Goal: Information Seeking & Learning: Learn about a topic

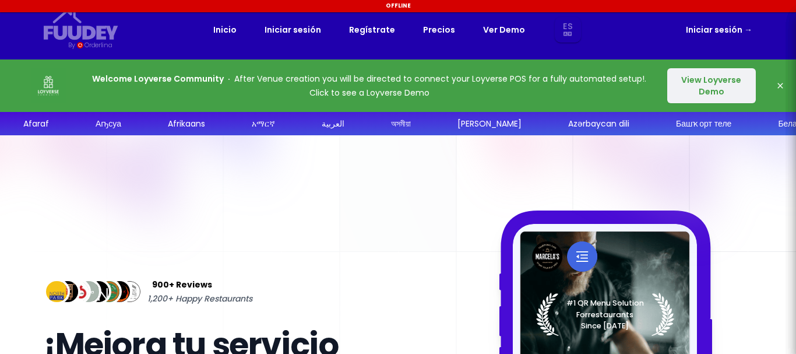
select select "es"
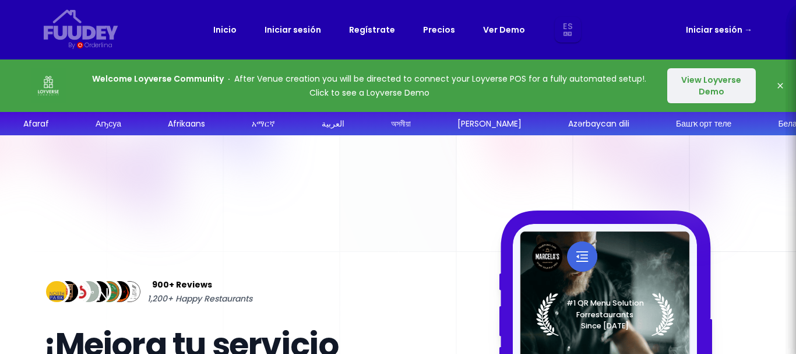
click at [689, 85] on button "View Loyverse Demo" at bounding box center [712, 85] width 89 height 35
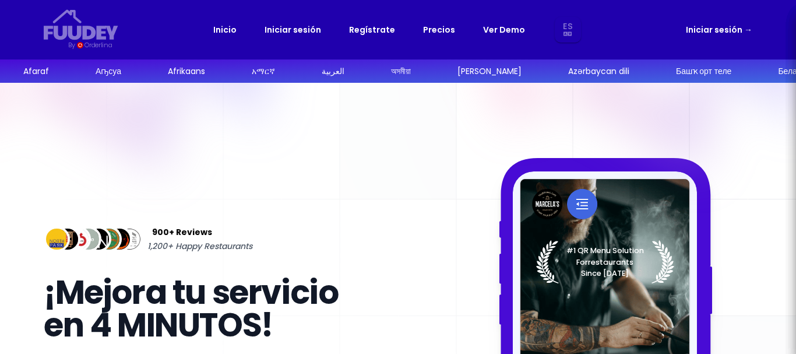
select select "es"
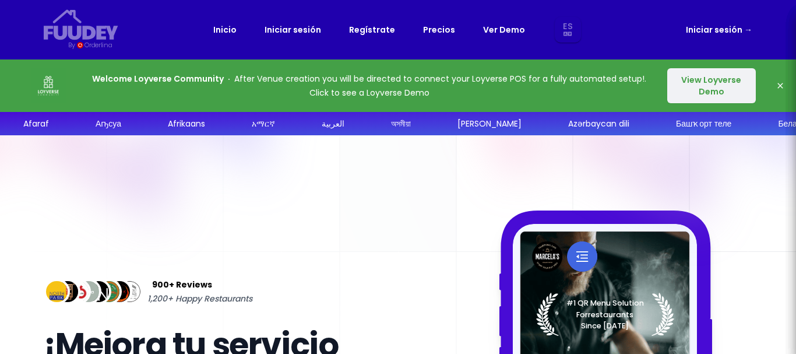
select select "es"
click at [631, 59] on div "Welcome Loyverse Community After Venue creation you will be directed to connect…" at bounding box center [398, 85] width 796 height 52
click at [444, 38] on div "Inicio Iniciar sesión Regístrate Precios Ver Demo Es Aa Ab Af Am Ar As Ay Az Ba…" at bounding box center [398, 30] width 370 height 26
click at [442, 34] on link "Precios" at bounding box center [439, 30] width 32 height 14
select select "es"
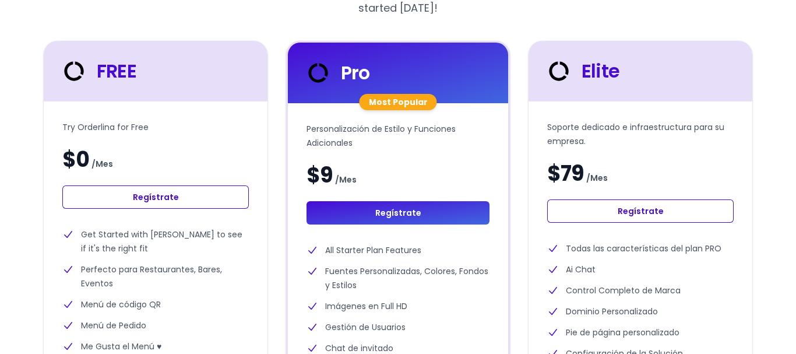
scroll to position [350, 0]
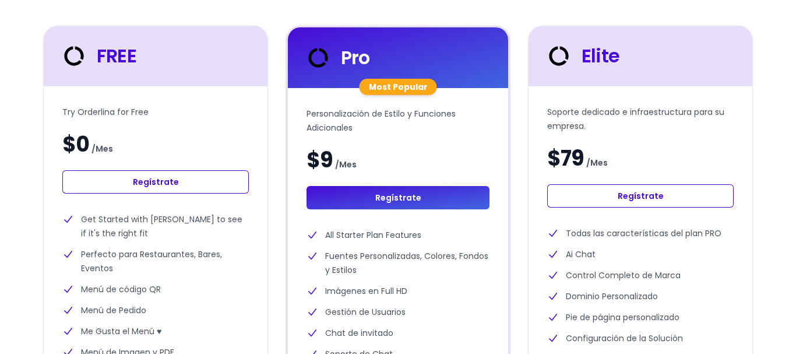
select select "es"
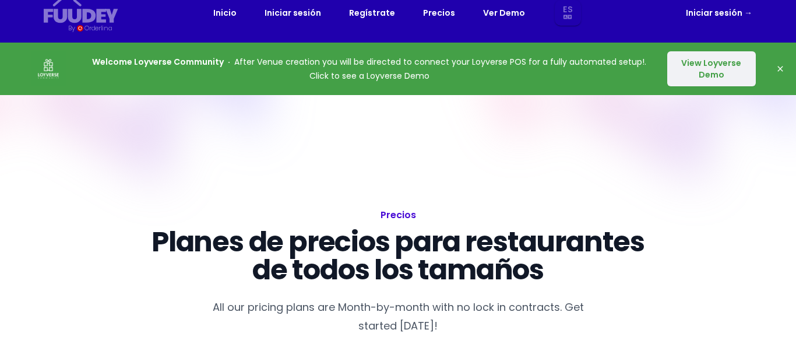
scroll to position [0, 0]
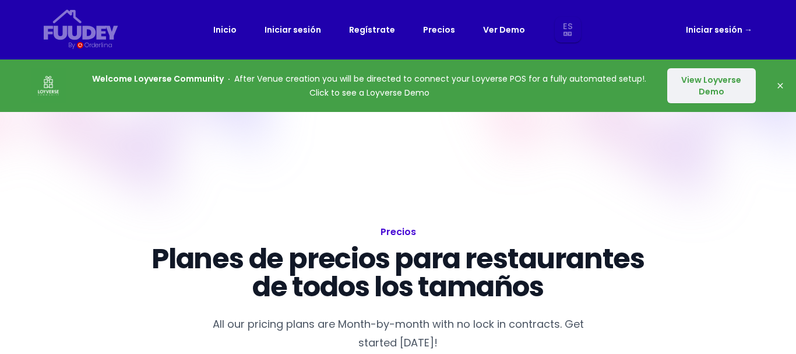
click at [445, 27] on link "Precios" at bounding box center [439, 30] width 32 height 14
select select "es"
click at [434, 31] on link "Precios" at bounding box center [439, 30] width 32 height 14
select select "es"
